Goal: Obtain resource: Download file/media

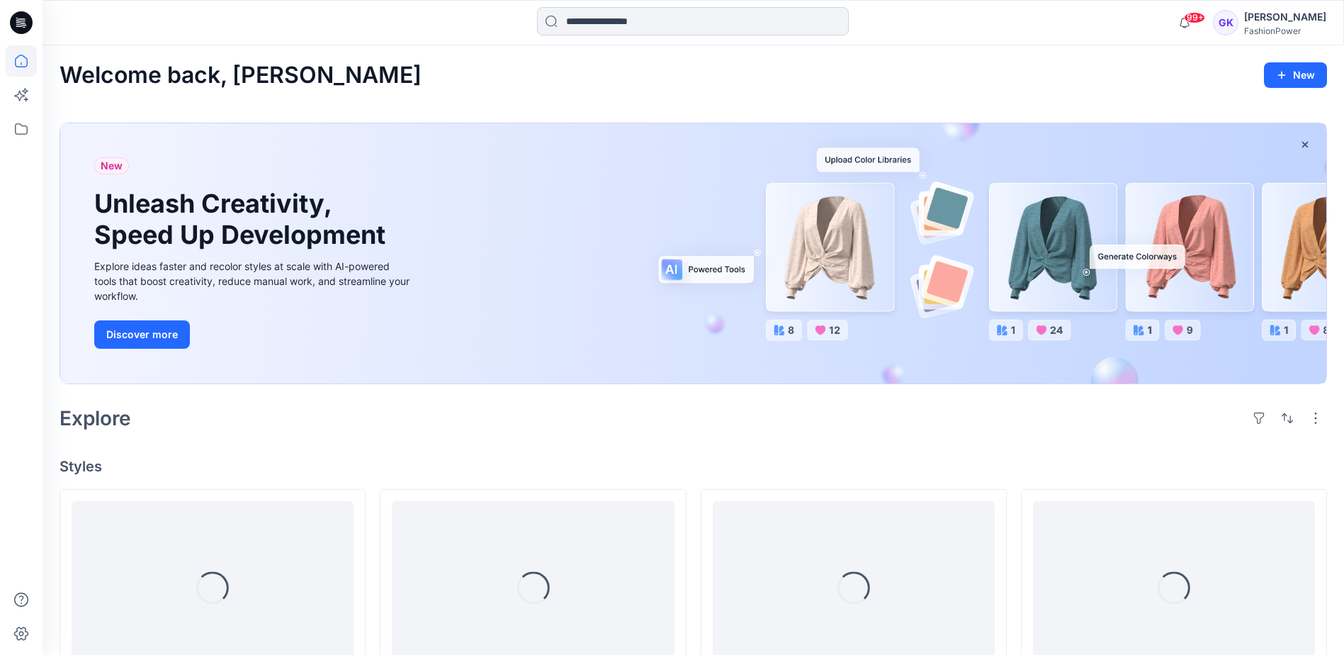
click at [665, 26] on input at bounding box center [693, 21] width 312 height 28
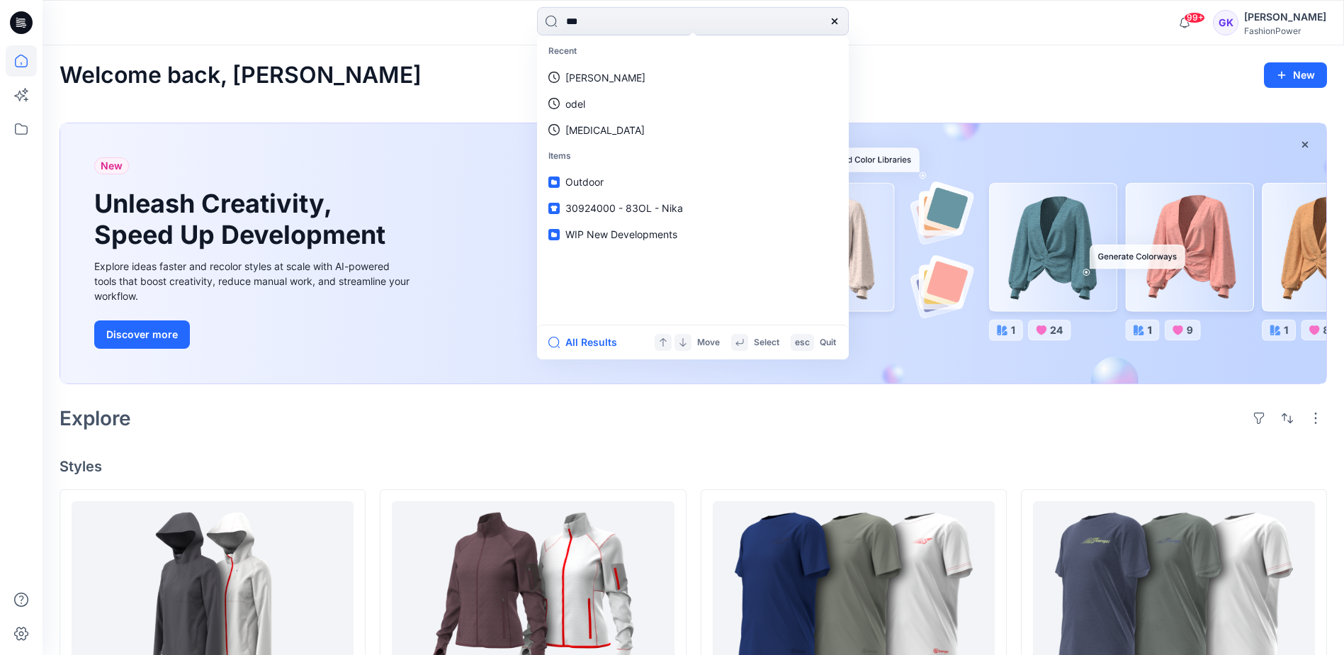
type input "****"
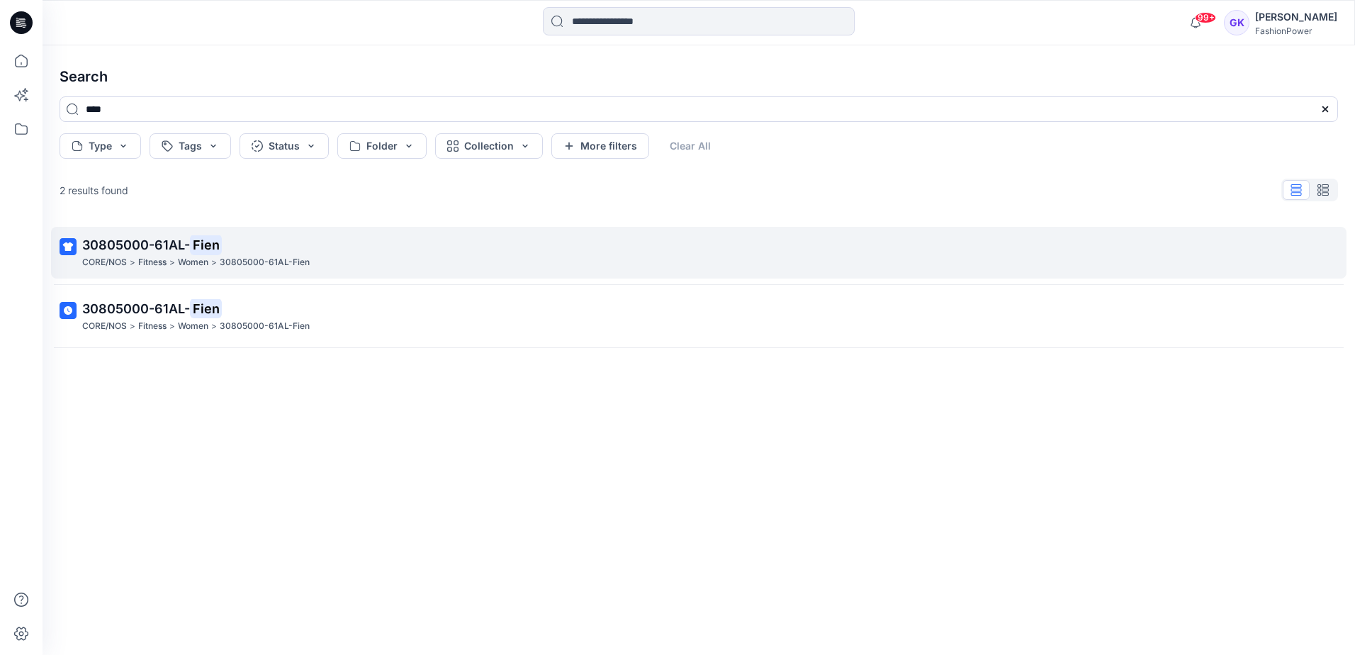
click at [142, 242] on span "30805000-61AL-" at bounding box center [136, 244] width 108 height 15
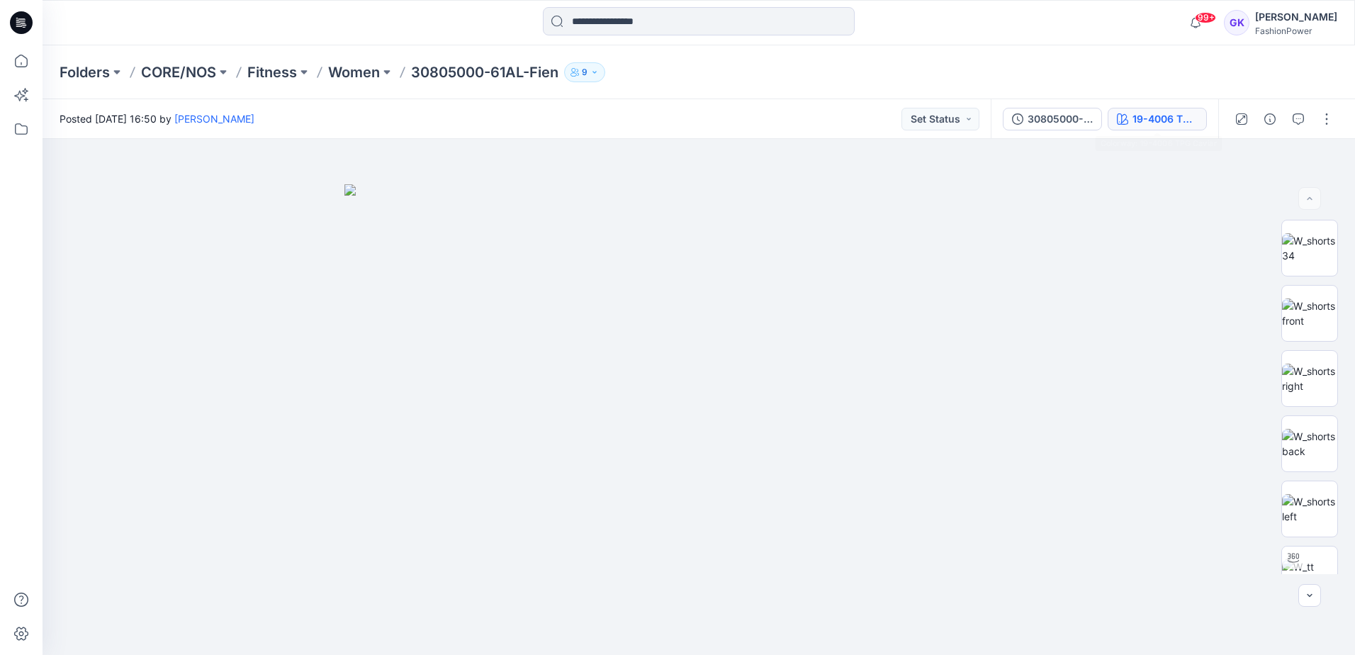
click at [1204, 117] on button "19-4006 TPG Caviar" at bounding box center [1157, 119] width 99 height 23
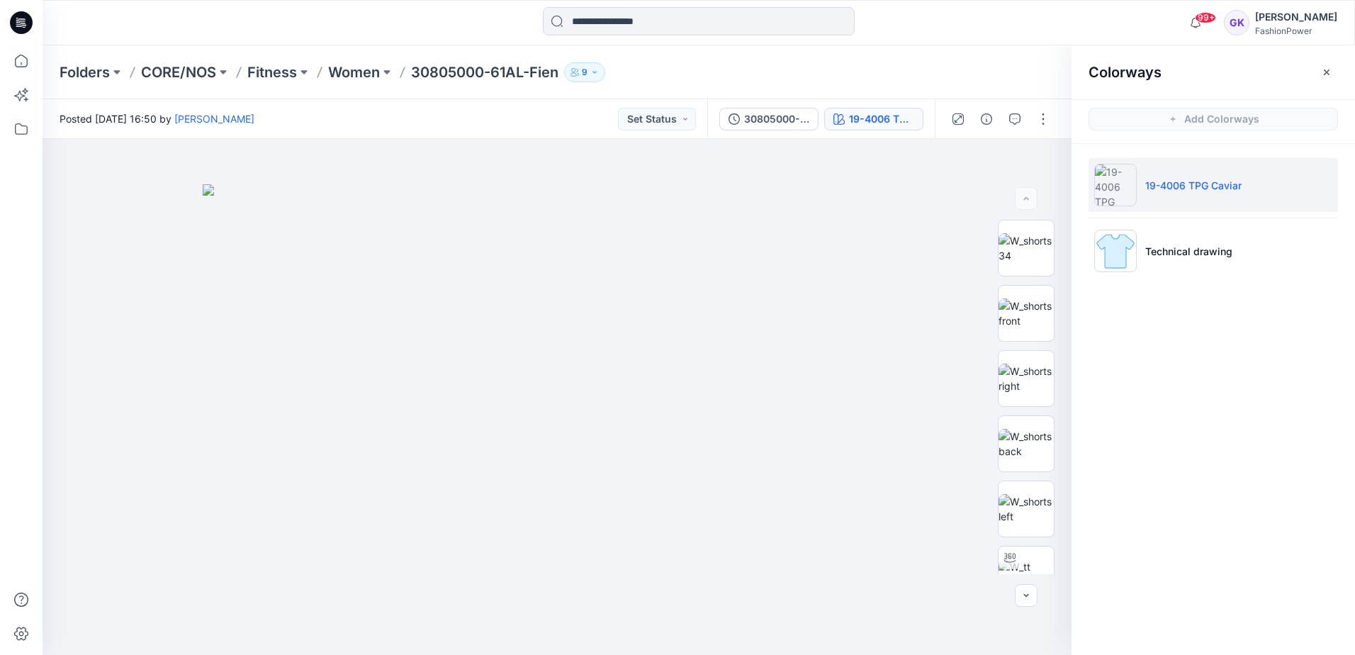
click at [1161, 184] on p "19-4006 TPG Caviar" at bounding box center [1193, 185] width 96 height 15
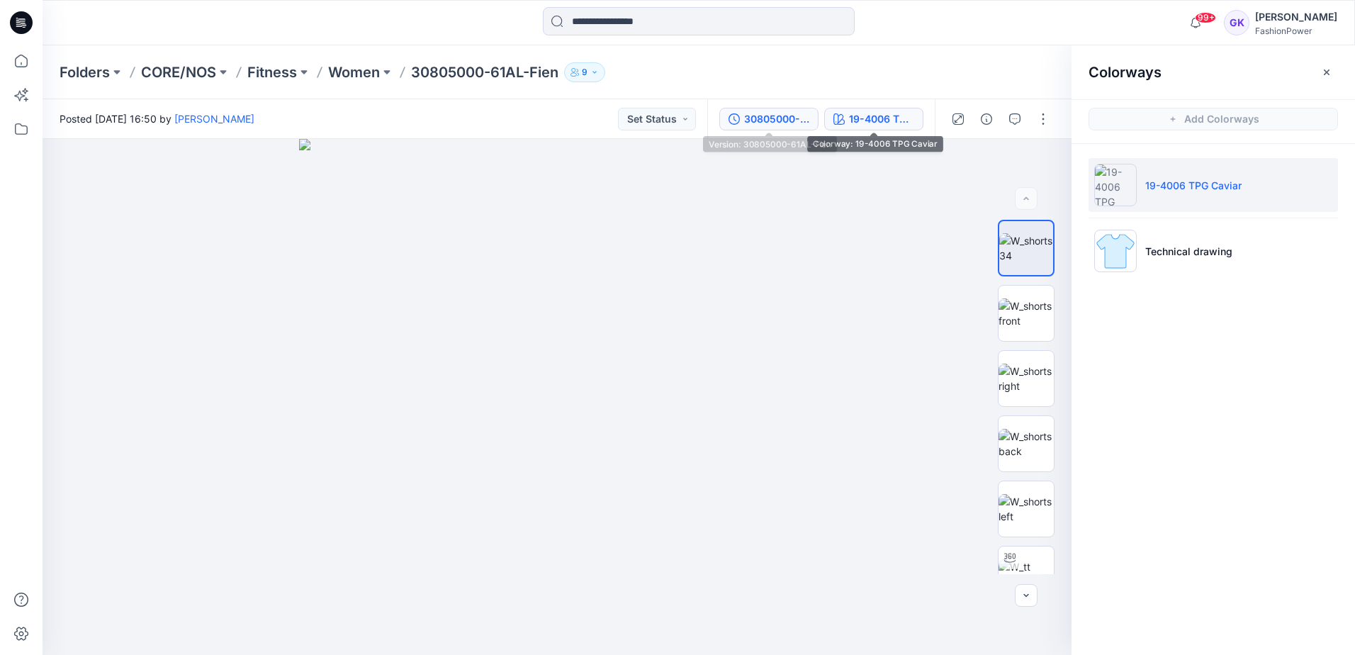
click at [791, 111] on div "30805000-61AL-Fien" at bounding box center [776, 119] width 65 height 16
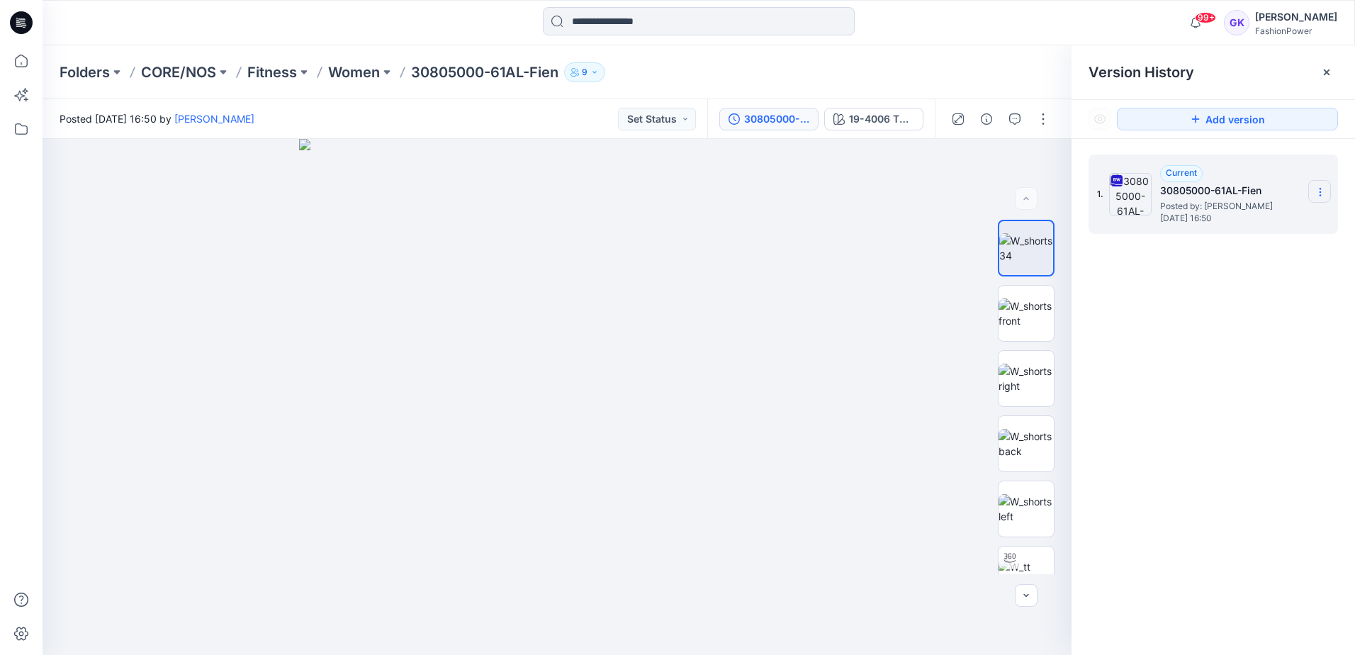
click at [1319, 187] on icon at bounding box center [1319, 191] width 11 height 11
click at [1266, 217] on span "Download Source BW File" at bounding box center [1248, 219] width 118 height 17
